Goal: Download file/media

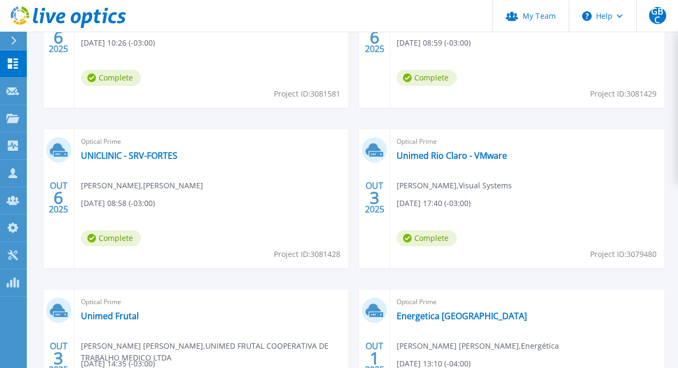
scroll to position [483, 0]
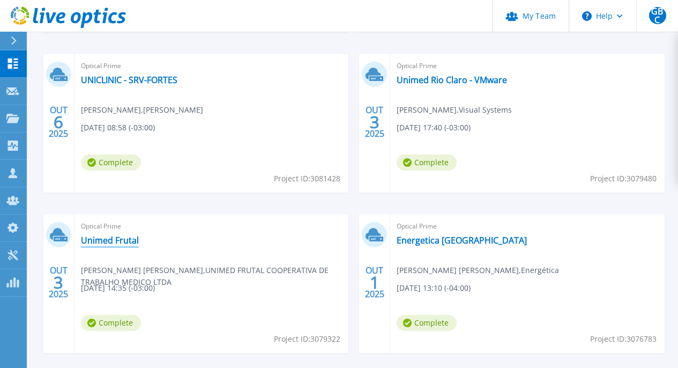
click at [136, 240] on link "Unimed Frutal" at bounding box center [110, 240] width 58 height 11
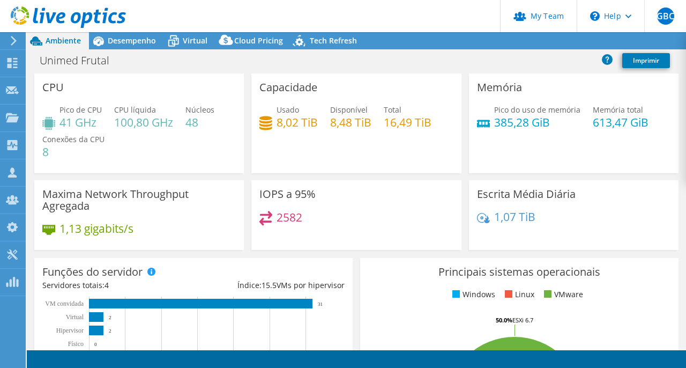
select select "USD"
click at [437, 19] on header "GBC Administrador de Equipe do Canal Guilherme Bernardino Correa guilherme.corr…" at bounding box center [343, 16] width 686 height 32
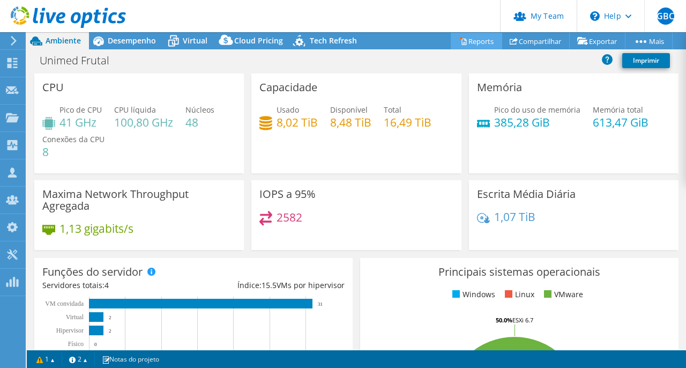
click at [459, 43] on link "Reports" at bounding box center [476, 41] width 51 height 17
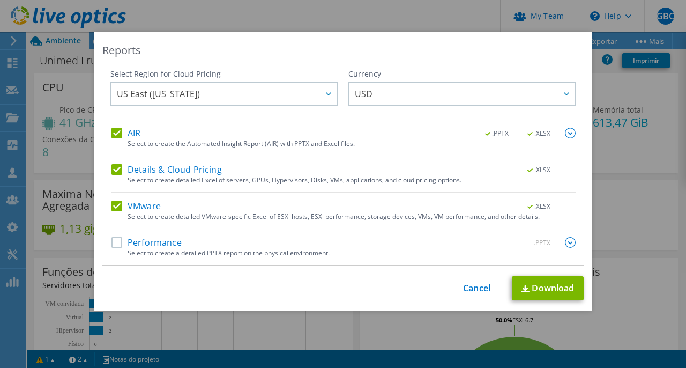
click at [118, 248] on label "Performance" at bounding box center [147, 242] width 70 height 11
click at [0, 0] on input "Performance" at bounding box center [0, 0] width 0 height 0
click at [565, 242] on img at bounding box center [570, 242] width 11 height 11
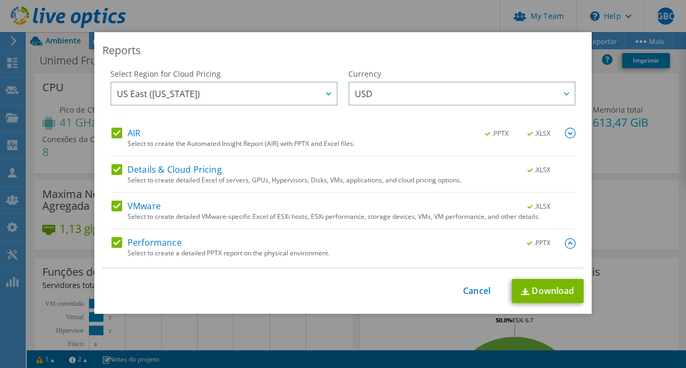
scroll to position [206, 0]
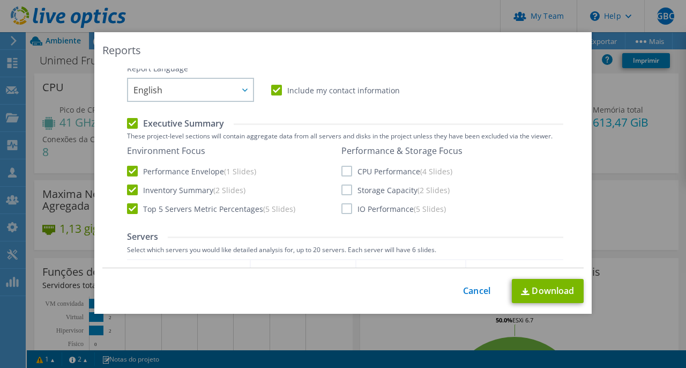
click at [341, 170] on label "CPU Performance (4 Slides)" at bounding box center [396, 171] width 111 height 11
click at [0, 0] on input "CPU Performance (4 Slides)" at bounding box center [0, 0] width 0 height 0
click at [341, 193] on label "Storage Capacity (2 Slides)" at bounding box center [395, 189] width 108 height 11
click at [0, 0] on input "Storage Capacity (2 Slides)" at bounding box center [0, 0] width 0 height 0
click at [341, 209] on label "IO Performance (5 Slides)" at bounding box center [393, 208] width 105 height 11
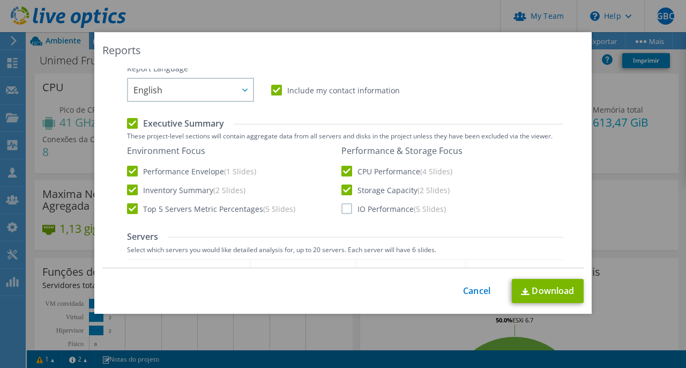
click at [0, 0] on input "IO Performance (5 Slides)" at bounding box center [0, 0] width 0 height 0
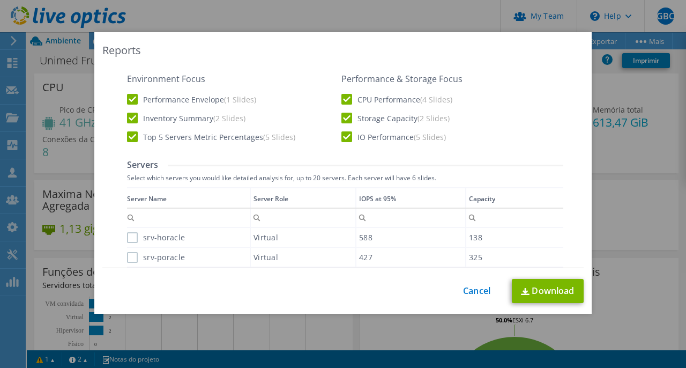
scroll to position [328, 0]
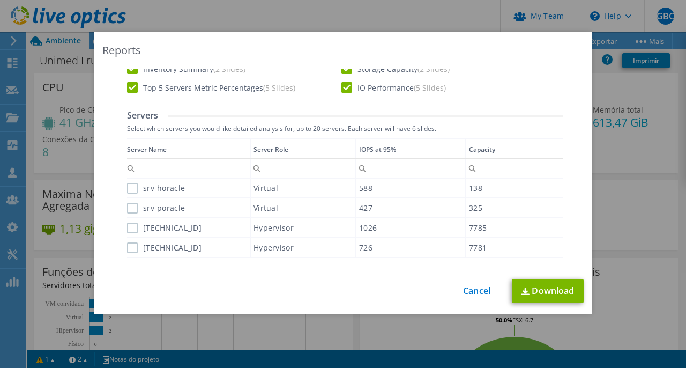
click at [533, 286] on link "Download" at bounding box center [548, 291] width 72 height 24
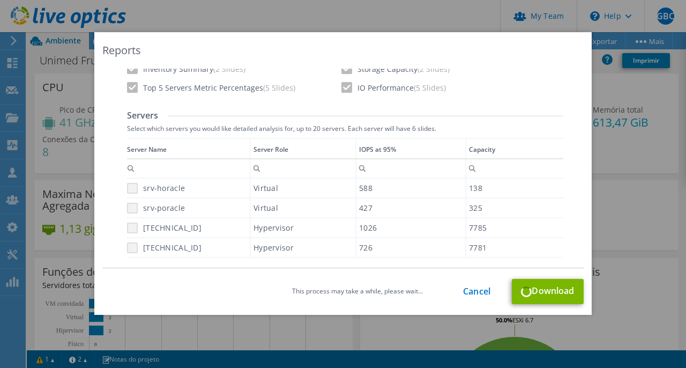
click at [533, 294] on div "This process may take a while, please wait... Cancel Download" at bounding box center [342, 291] width 481 height 25
click at [605, 164] on div "Reports Select Region for Cloud Pricing Asia Pacific (Hong Kong) Asia Pacific (…" at bounding box center [343, 183] width 686 height 303
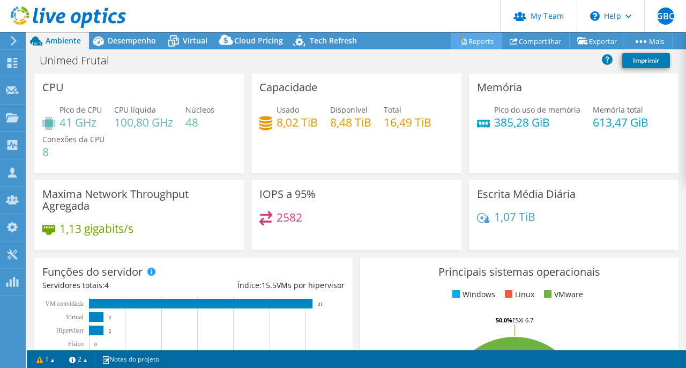
click at [467, 40] on link "Reports" at bounding box center [476, 41] width 51 height 17
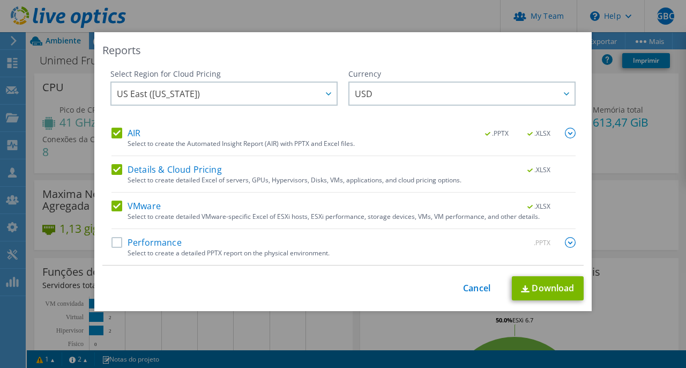
click at [146, 239] on label "Performance" at bounding box center [147, 242] width 70 height 11
click at [0, 0] on input "Performance" at bounding box center [0, 0] width 0 height 0
click at [539, 239] on span ".PPTX" at bounding box center [539, 243] width 41 height 8
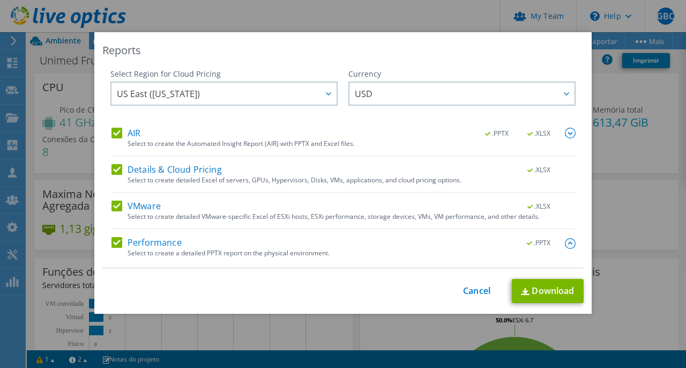
scroll to position [50, 0]
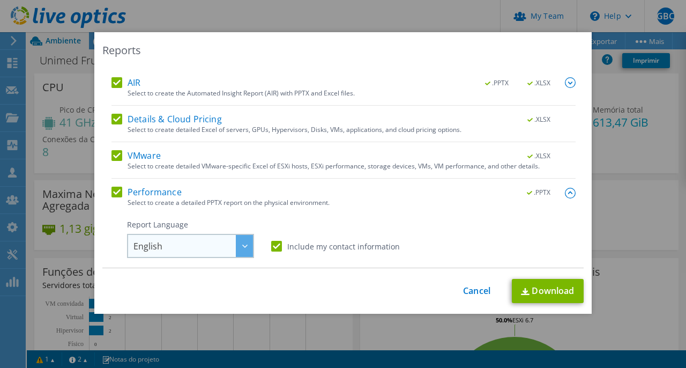
click at [199, 240] on span "English" at bounding box center [193, 246] width 120 height 22
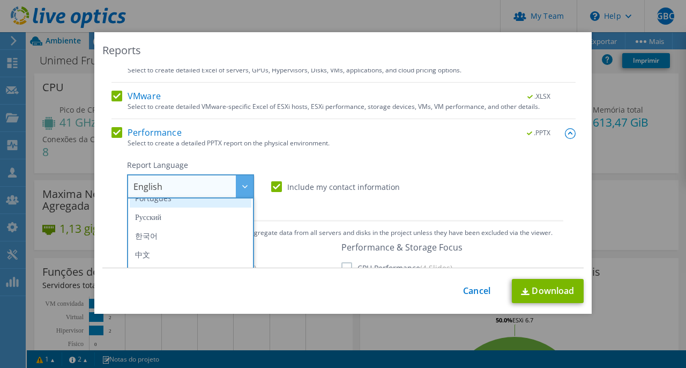
scroll to position [106, 0]
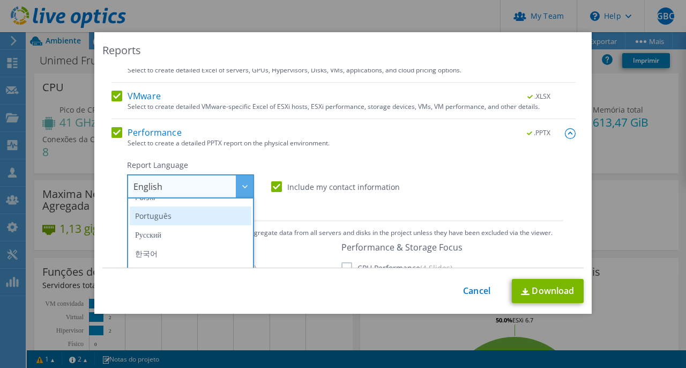
click at [188, 217] on li "Português" at bounding box center [191, 215] width 122 height 19
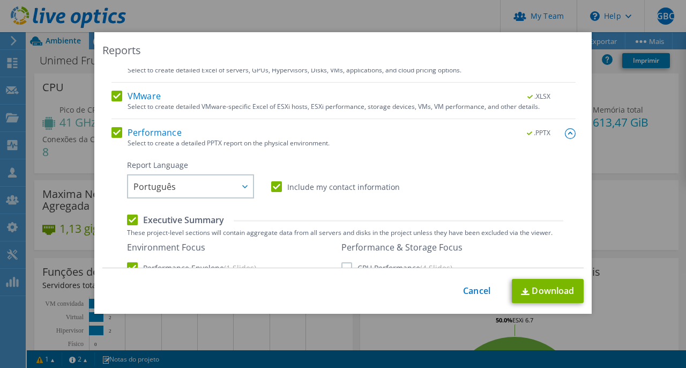
click at [452, 174] on div "Report Language English Deutsch Español Français Italiano Polski Português Русс…" at bounding box center [345, 179] width 436 height 39
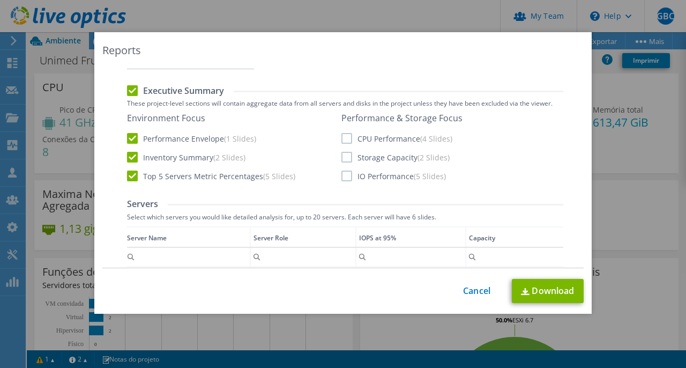
click at [343, 143] on label "CPU Performance (4 Slides)" at bounding box center [396, 138] width 111 height 11
click at [0, 0] on input "CPU Performance (4 Slides)" at bounding box center [0, 0] width 0 height 0
click at [344, 157] on label "Storage Capacity (2 Slides)" at bounding box center [395, 157] width 108 height 11
click at [0, 0] on input "Storage Capacity (2 Slides)" at bounding box center [0, 0] width 0 height 0
click at [344, 173] on label "IO Performance (5 Slides)" at bounding box center [393, 175] width 105 height 11
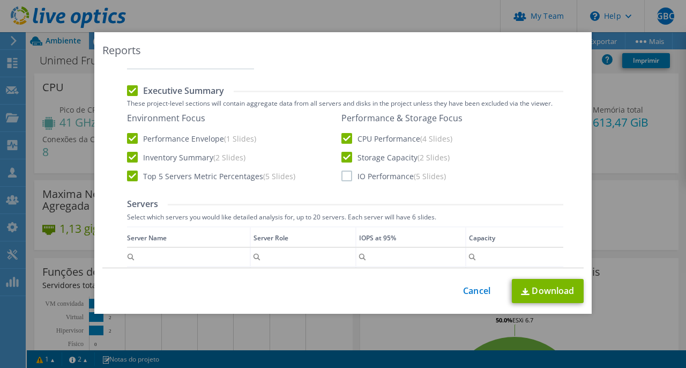
click at [0, 0] on input "IO Performance (5 Slides)" at bounding box center [0, 0] width 0 height 0
click at [543, 294] on link "Download" at bounding box center [548, 291] width 72 height 24
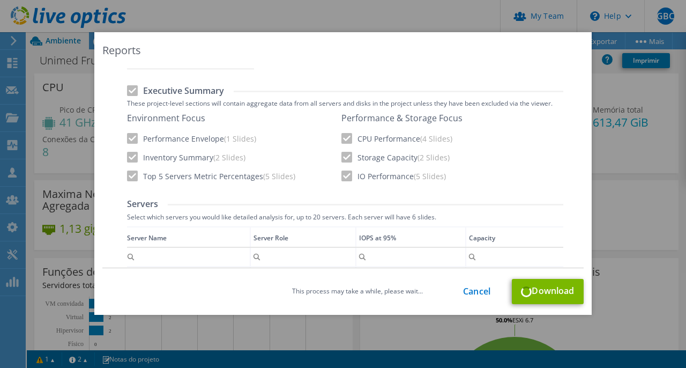
click at [624, 142] on div "Reports Select Region for Cloud Pricing Asia Pacific (Hong Kong) Asia Pacific (…" at bounding box center [343, 183] width 686 height 303
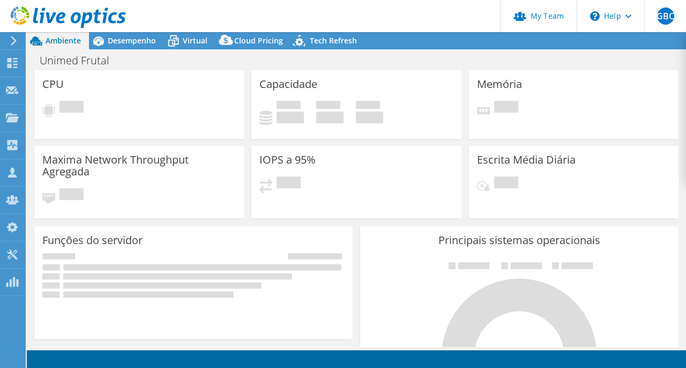
select select "USD"
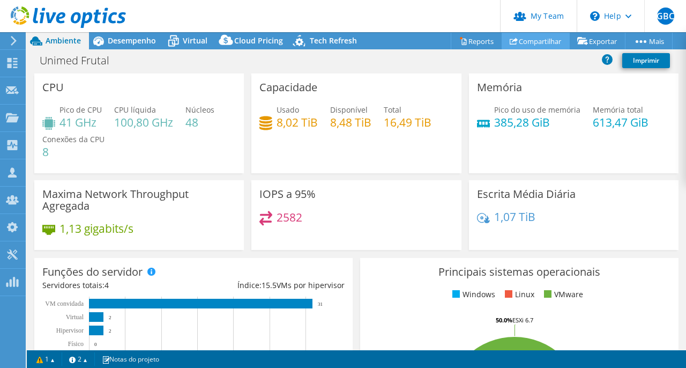
click at [528, 39] on link "Compartilhar" at bounding box center [536, 41] width 68 height 17
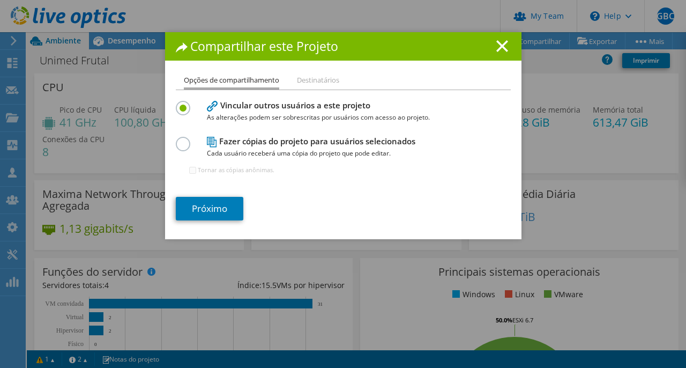
click at [492, 45] on h1 "Compartilhar este Projeto" at bounding box center [343, 46] width 335 height 12
click at [497, 44] on line at bounding box center [502, 46] width 11 height 11
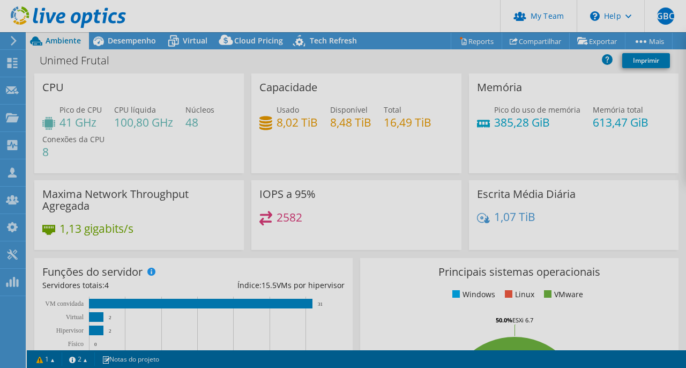
click at [584, 42] on div at bounding box center [343, 184] width 686 height 368
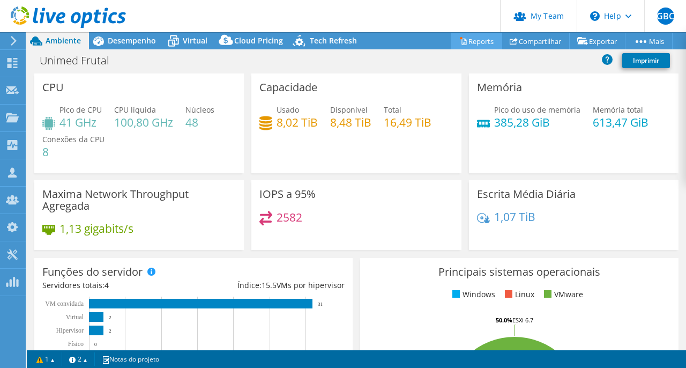
click at [488, 43] on link "Reports" at bounding box center [476, 41] width 51 height 17
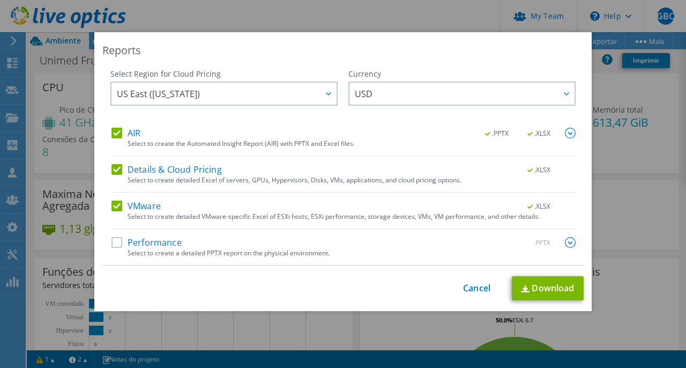
click at [139, 237] on label "Performance" at bounding box center [147, 242] width 70 height 11
click at [0, 0] on input "Performance" at bounding box center [0, 0] width 0 height 0
click at [556, 241] on div ".PPTX" at bounding box center [545, 243] width 62 height 12
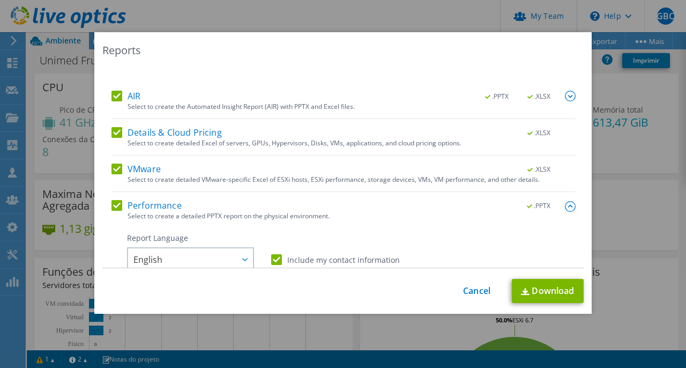
scroll to position [125, 0]
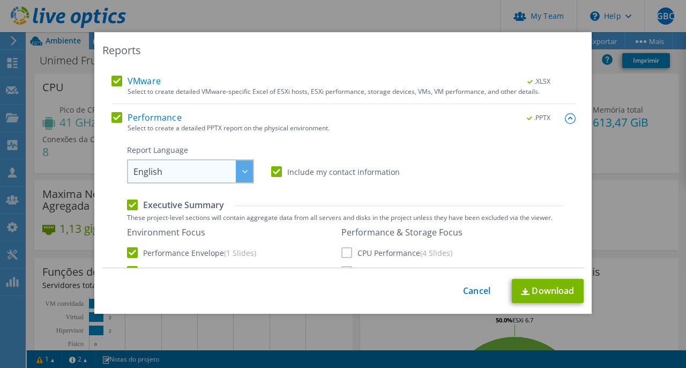
click at [246, 169] on div at bounding box center [244, 171] width 17 height 22
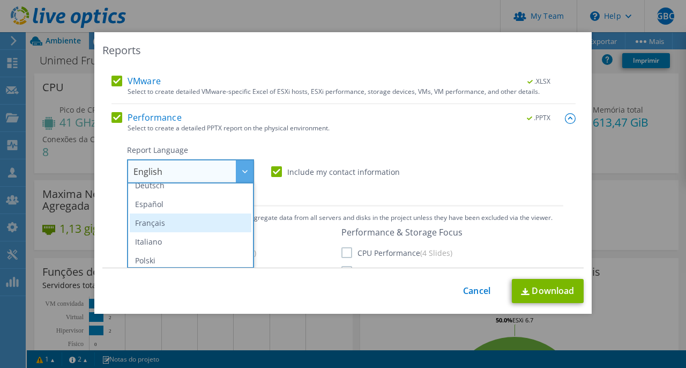
scroll to position [81, 0]
click at [178, 227] on li "Português" at bounding box center [191, 226] width 122 height 19
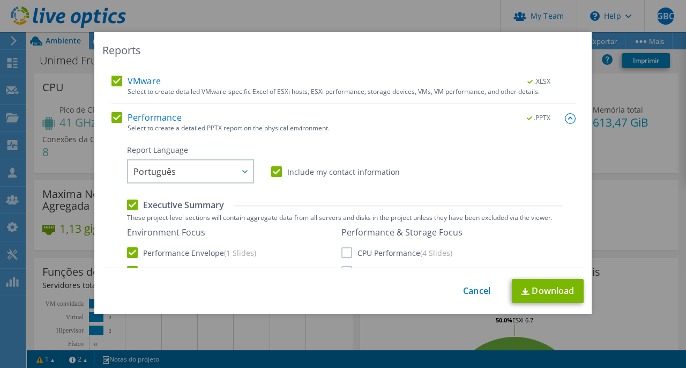
click at [417, 168] on div "Report Language English Deutsch Español Français Italiano Polski Português Русс…" at bounding box center [345, 164] width 436 height 39
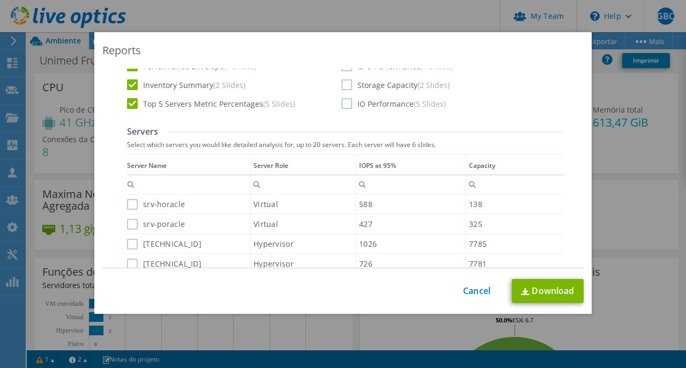
scroll to position [286, 0]
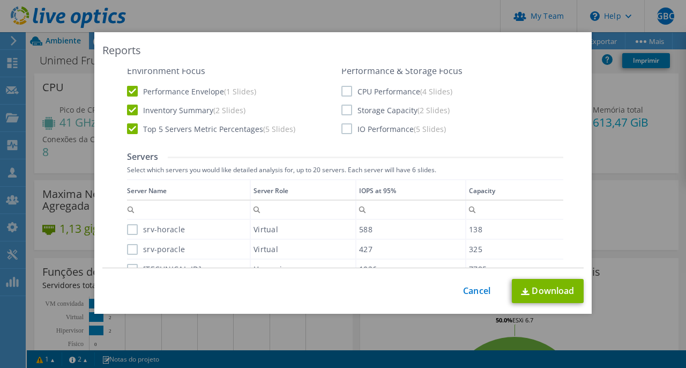
click at [365, 88] on label "CPU Performance (4 Slides)" at bounding box center [396, 91] width 111 height 11
click at [0, 0] on input "CPU Performance (4 Slides)" at bounding box center [0, 0] width 0 height 0
click at [369, 109] on label "Storage Capacity (2 Slides)" at bounding box center [395, 110] width 108 height 11
click at [0, 0] on input "Storage Capacity (2 Slides)" at bounding box center [0, 0] width 0 height 0
click at [368, 136] on div "Report Language English Deutsch Español Français Italiano Polski Português Русс…" at bounding box center [345, 308] width 436 height 650
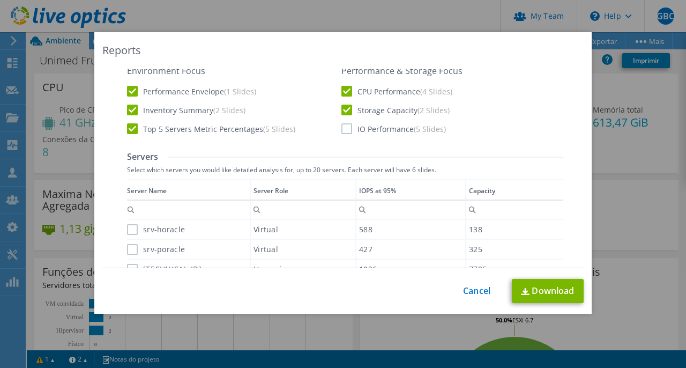
click at [365, 129] on label "IO Performance (5 Slides)" at bounding box center [393, 128] width 105 height 11
click at [0, 0] on input "IO Performance (5 Slides)" at bounding box center [0, 0] width 0 height 0
click at [537, 289] on link "Download" at bounding box center [548, 291] width 72 height 24
